Goal: Find specific page/section

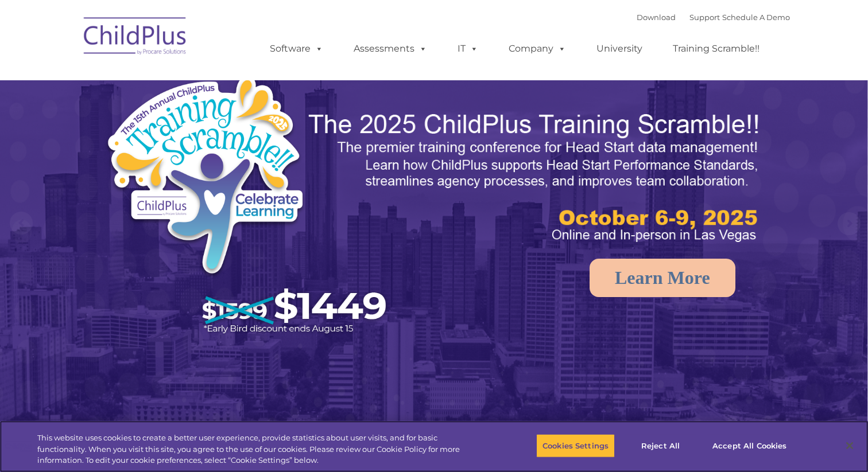
select select "MEDIUM"
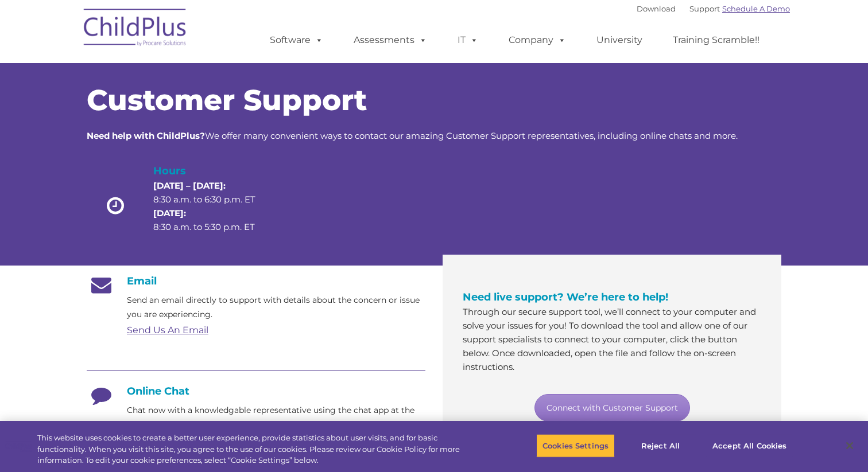
click at [741, 7] on link "Schedule A Demo" at bounding box center [756, 8] width 68 height 9
click at [689, 7] on link "Support" at bounding box center [704, 8] width 30 height 9
click at [637, 9] on link "Download" at bounding box center [656, 8] width 39 height 9
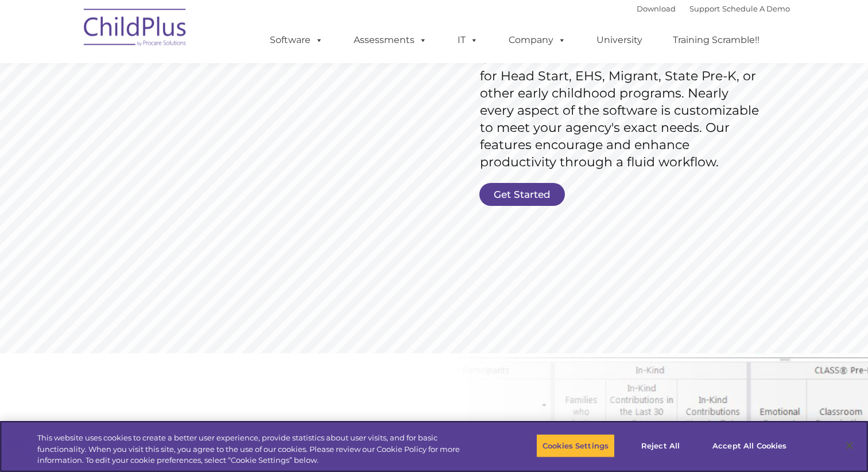
scroll to position [204, 0]
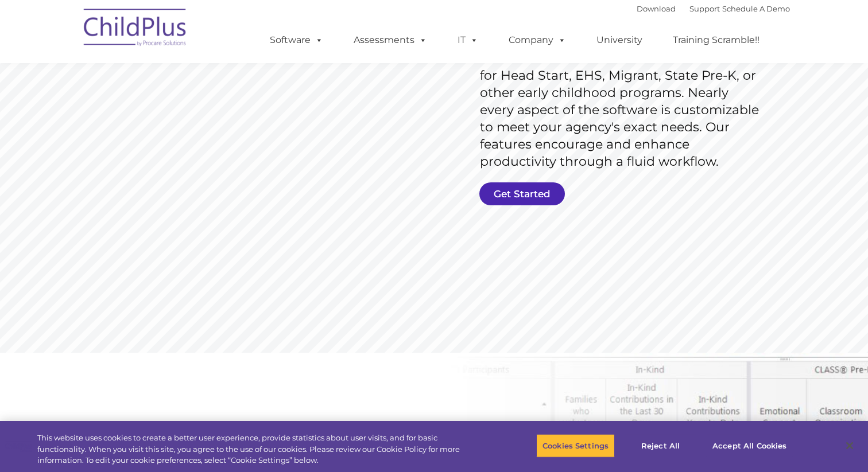
click at [511, 197] on link "Get Started" at bounding box center [522, 194] width 86 height 23
click at [512, 191] on link "Get Started" at bounding box center [522, 194] width 86 height 23
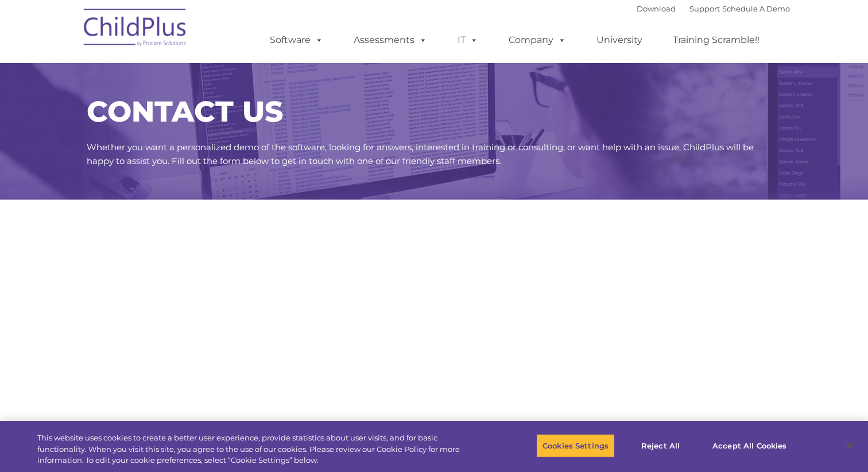
select select "MEDIUM"
